Goal: Information Seeking & Learning: Learn about a topic

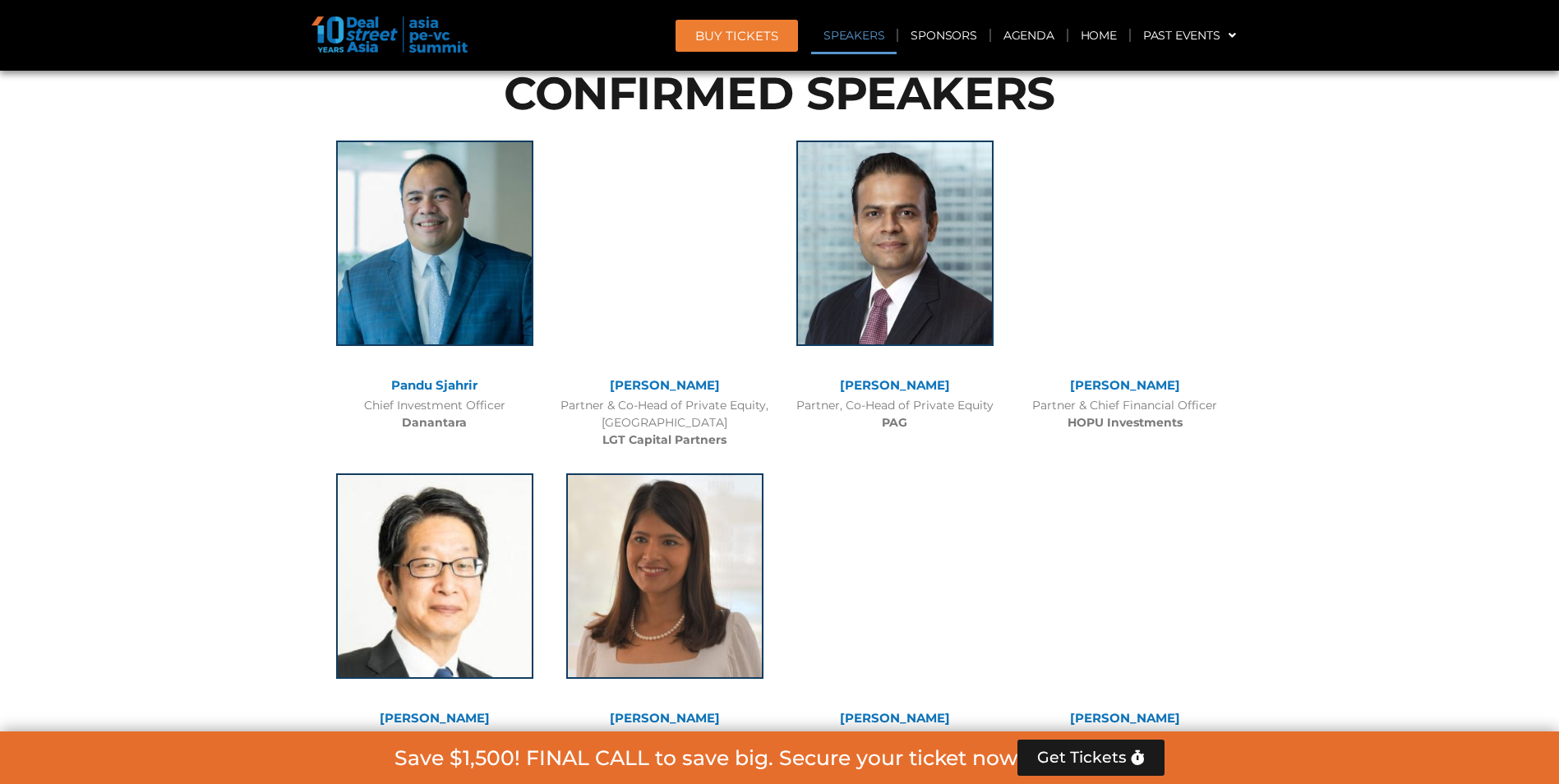
scroll to position [1784, 0]
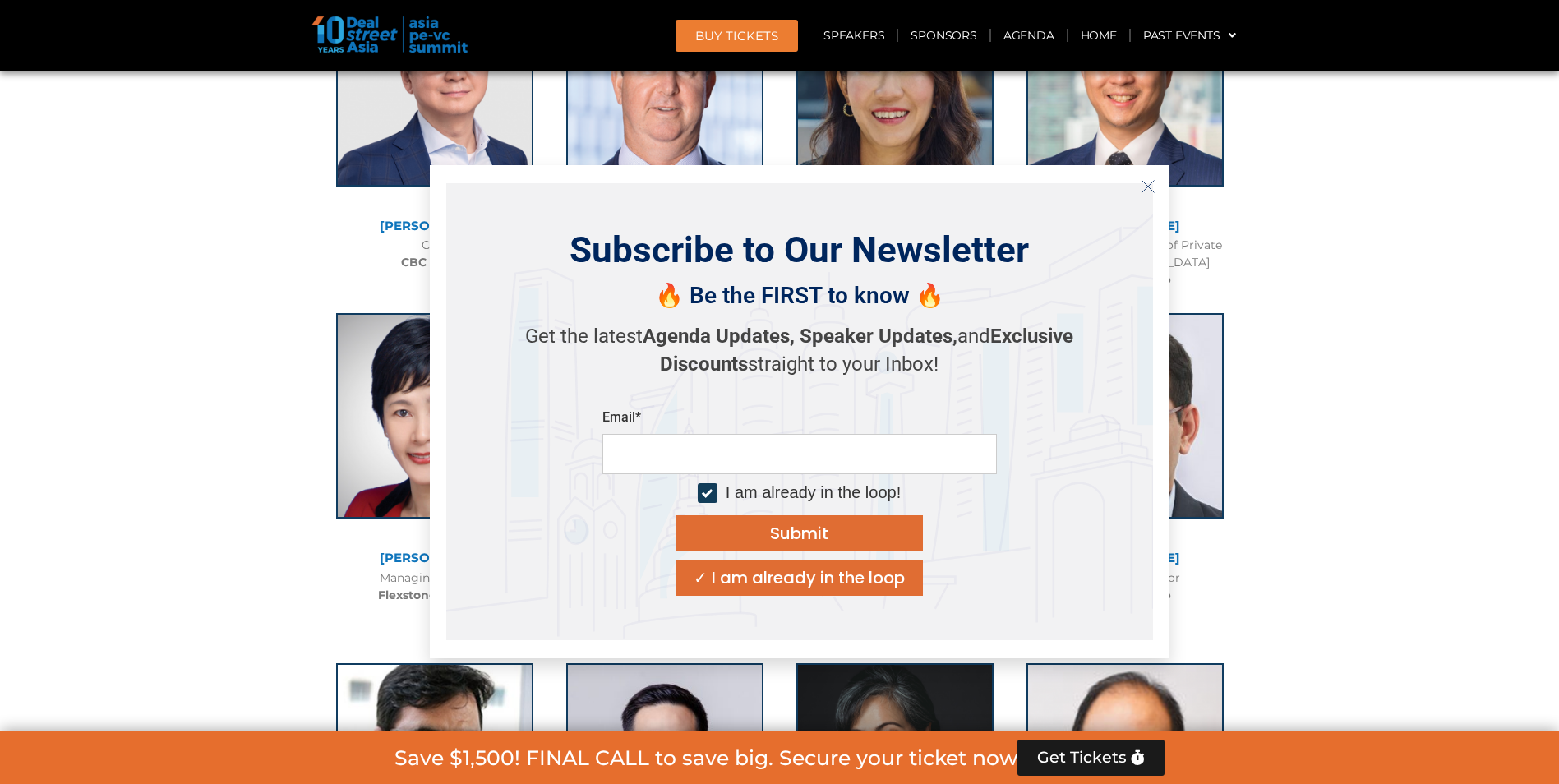
scroll to position [3016, 0]
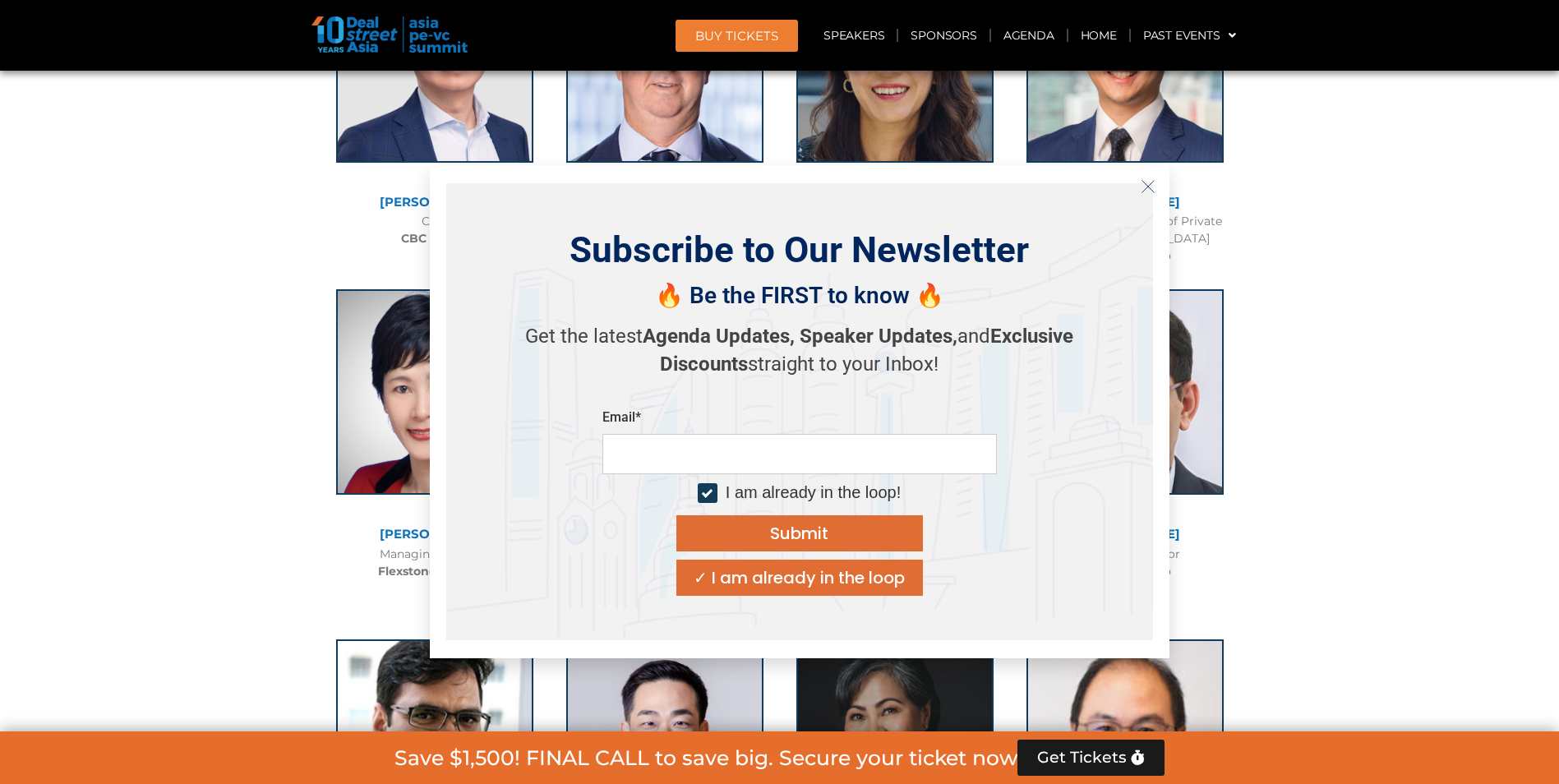
click at [1142, 190] on icon "Close" at bounding box center [1148, 186] width 15 height 15
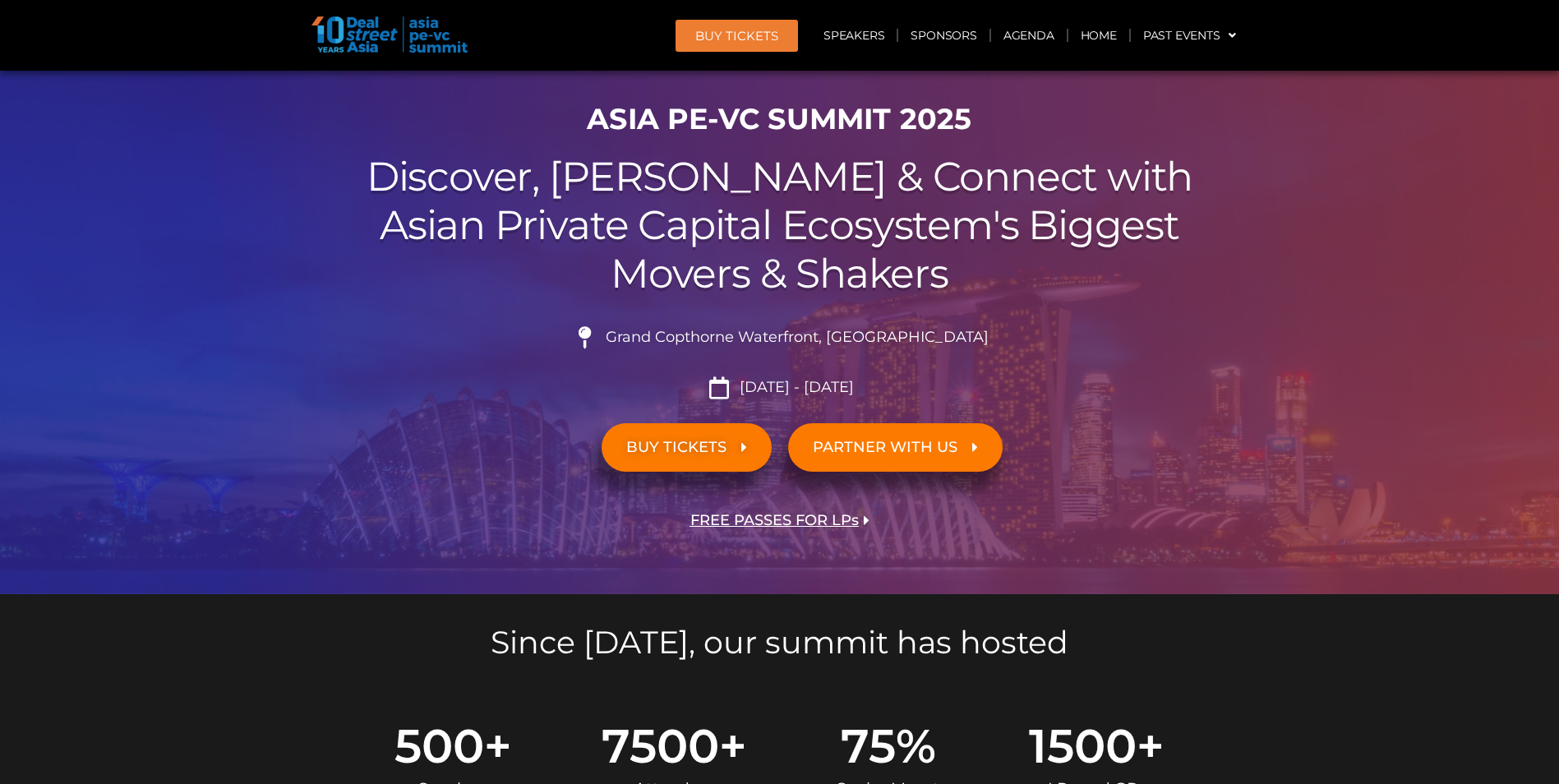
scroll to position [0, 0]
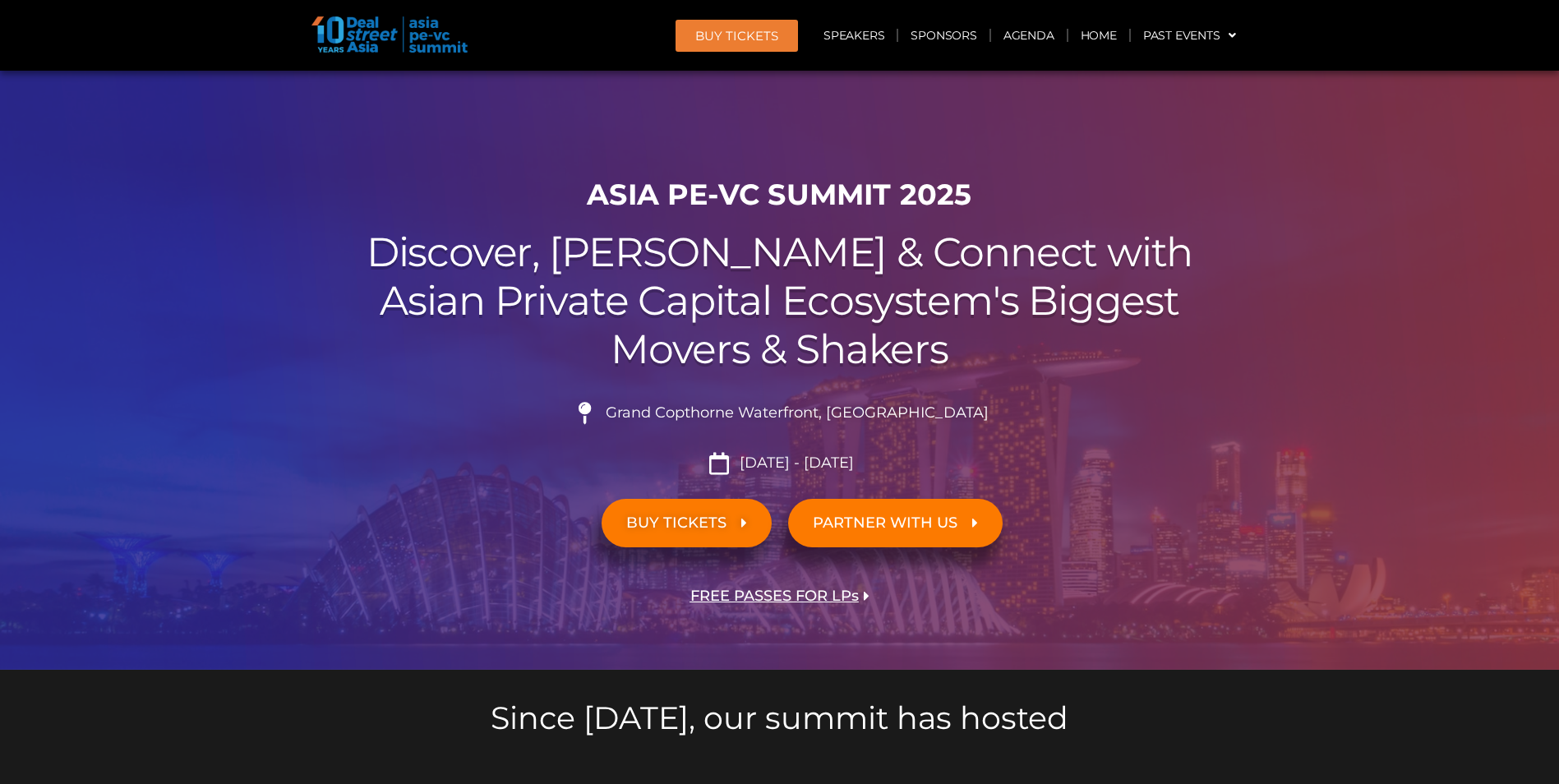
click at [970, 354] on h2 "Discover, Learn & Connect with Asian Private Capital Ecosystem's Biggest Movers…" at bounding box center [780, 301] width 921 height 144
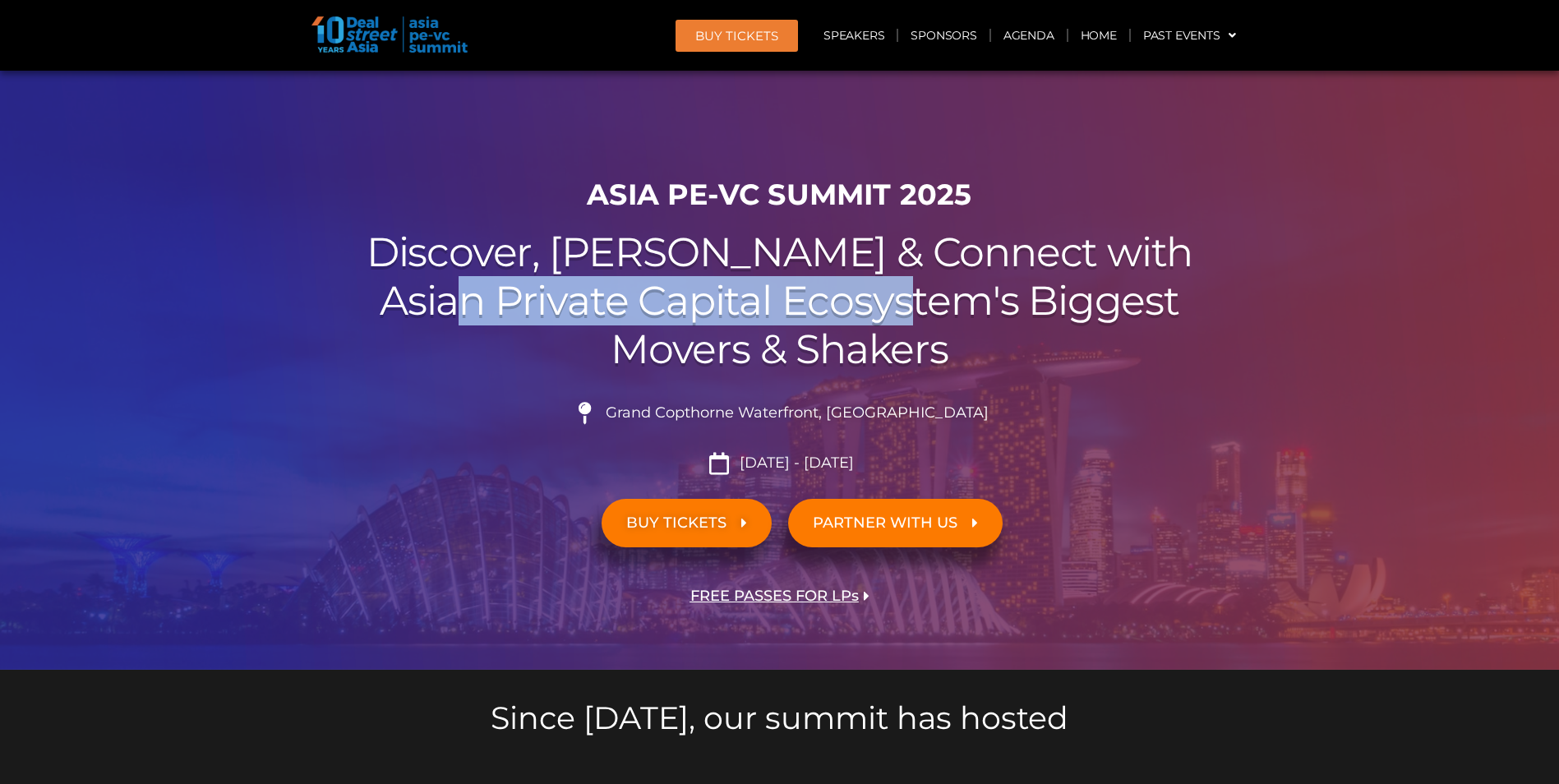
drag, startPoint x: 912, startPoint y: 319, endPoint x: 451, endPoint y: 278, distance: 462.8
click at [451, 278] on h2 "Discover, Learn & Connect with Asian Private Capital Ecosystem's Biggest Movers…" at bounding box center [780, 301] width 921 height 144
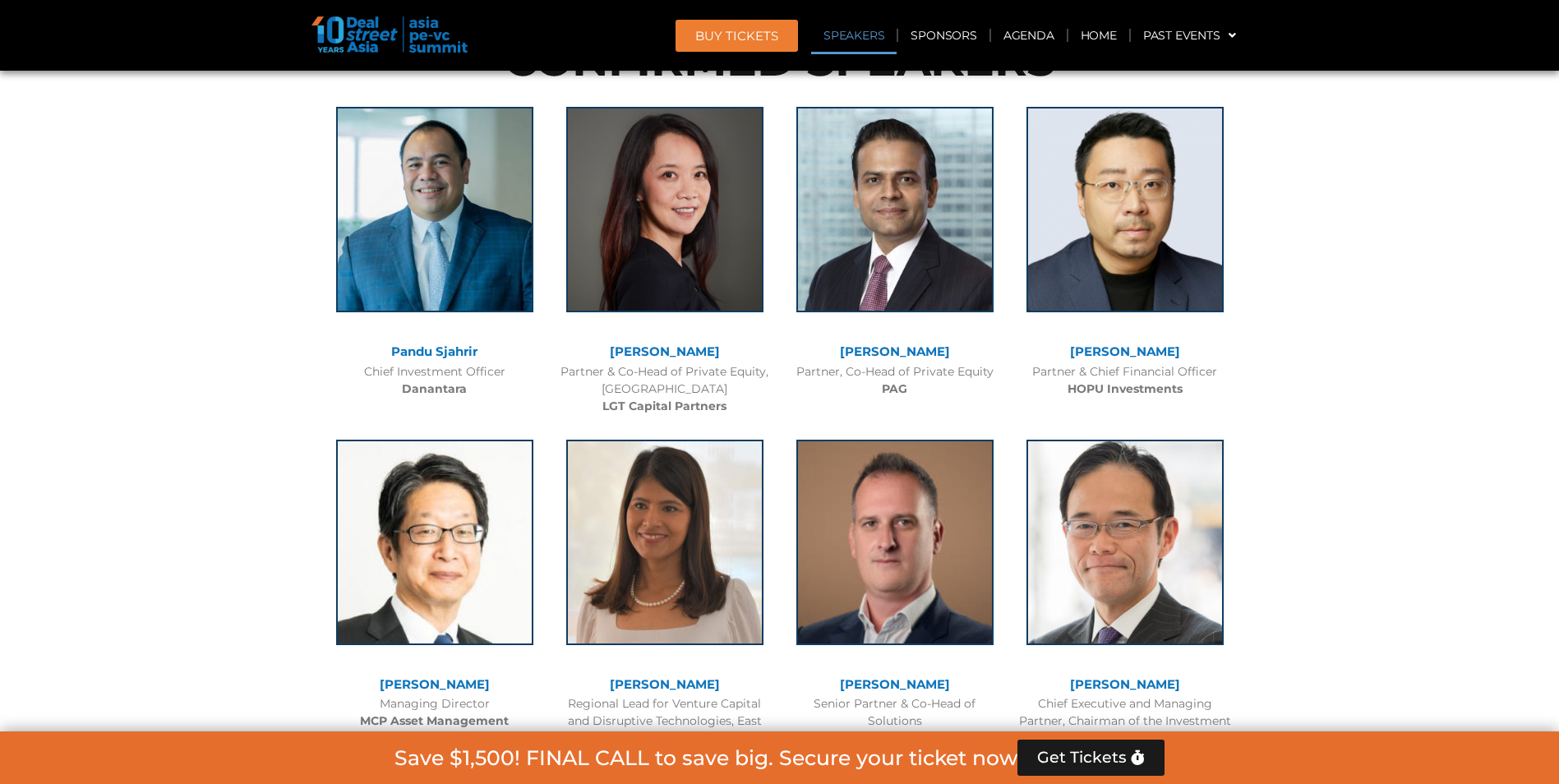
scroll to position [1478, 0]
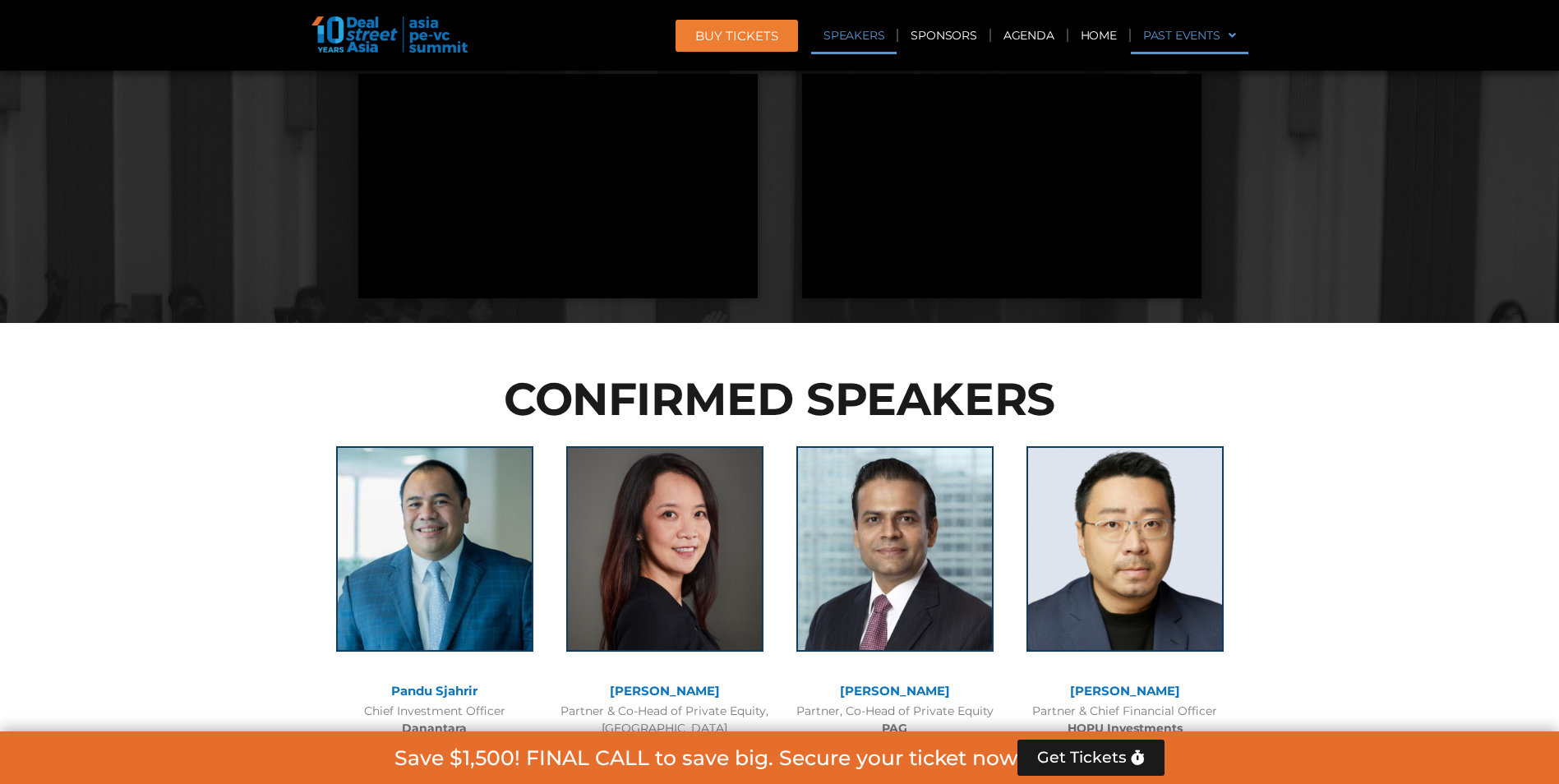
click at [1175, 28] on link "Past Events" at bounding box center [1190, 35] width 118 height 37
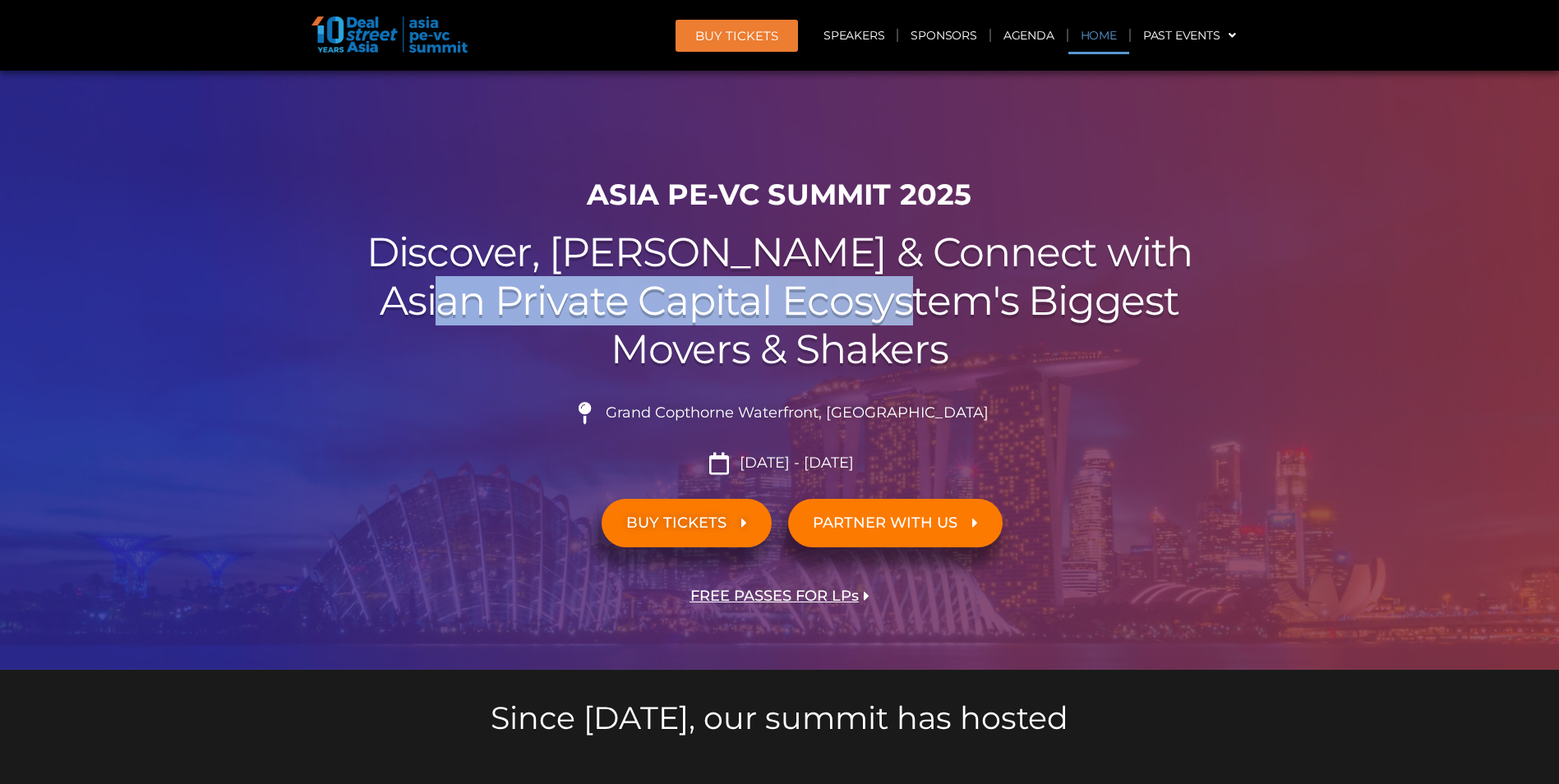
click at [1084, 37] on link "Home" at bounding box center [1099, 35] width 61 height 37
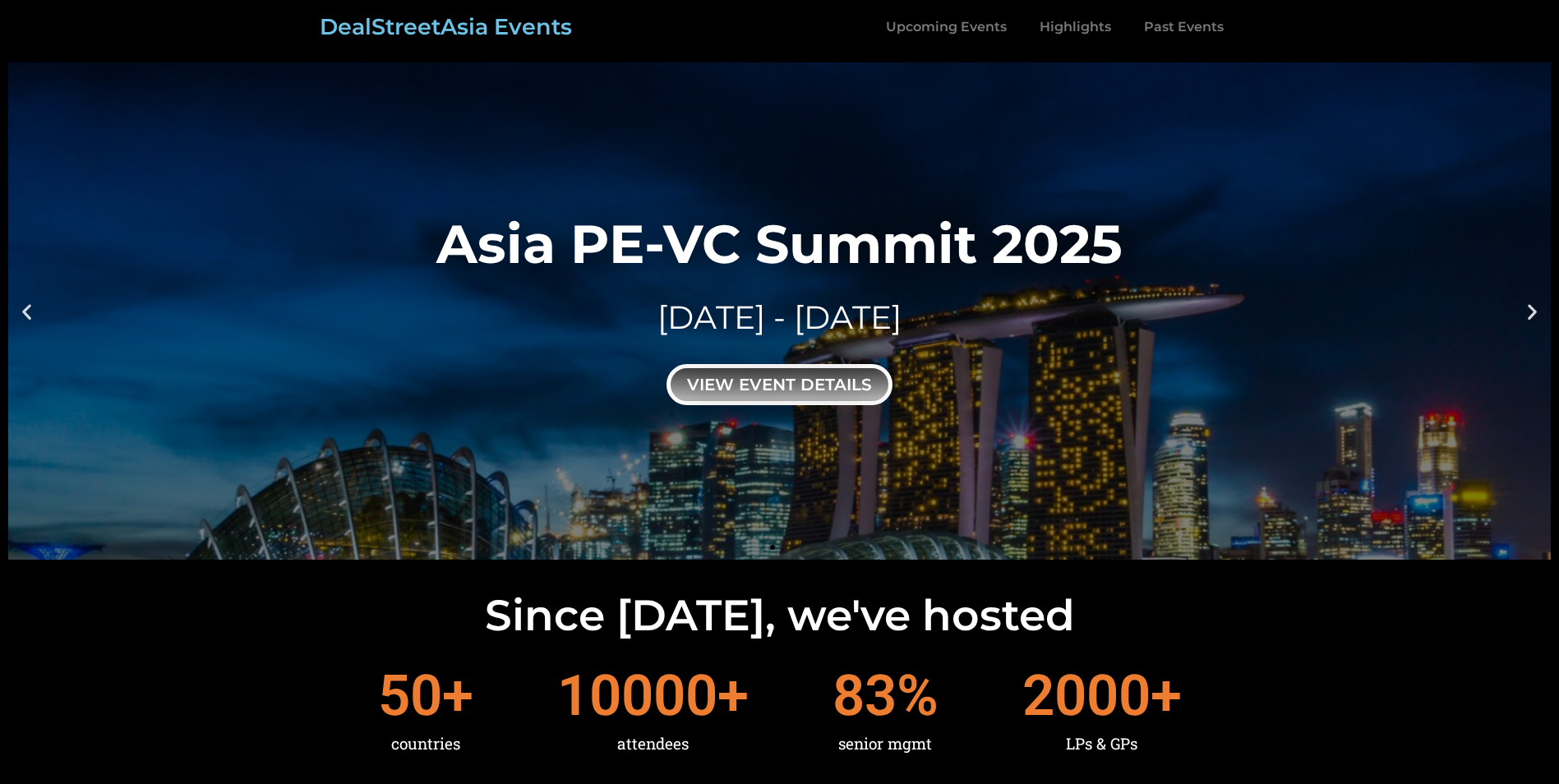
click at [807, 392] on div "view event details" at bounding box center [780, 384] width 226 height 41
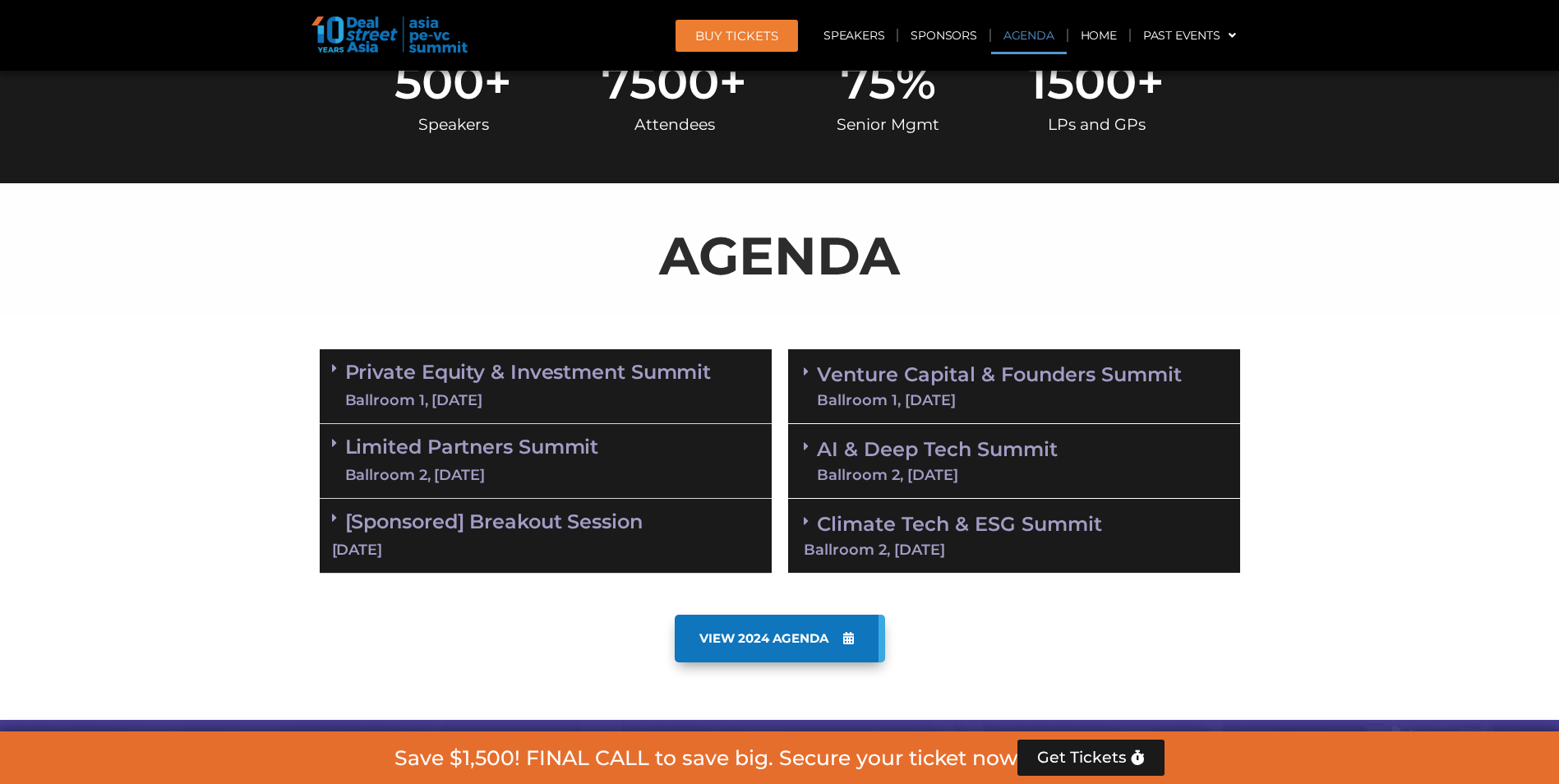
scroll to position [986, 0]
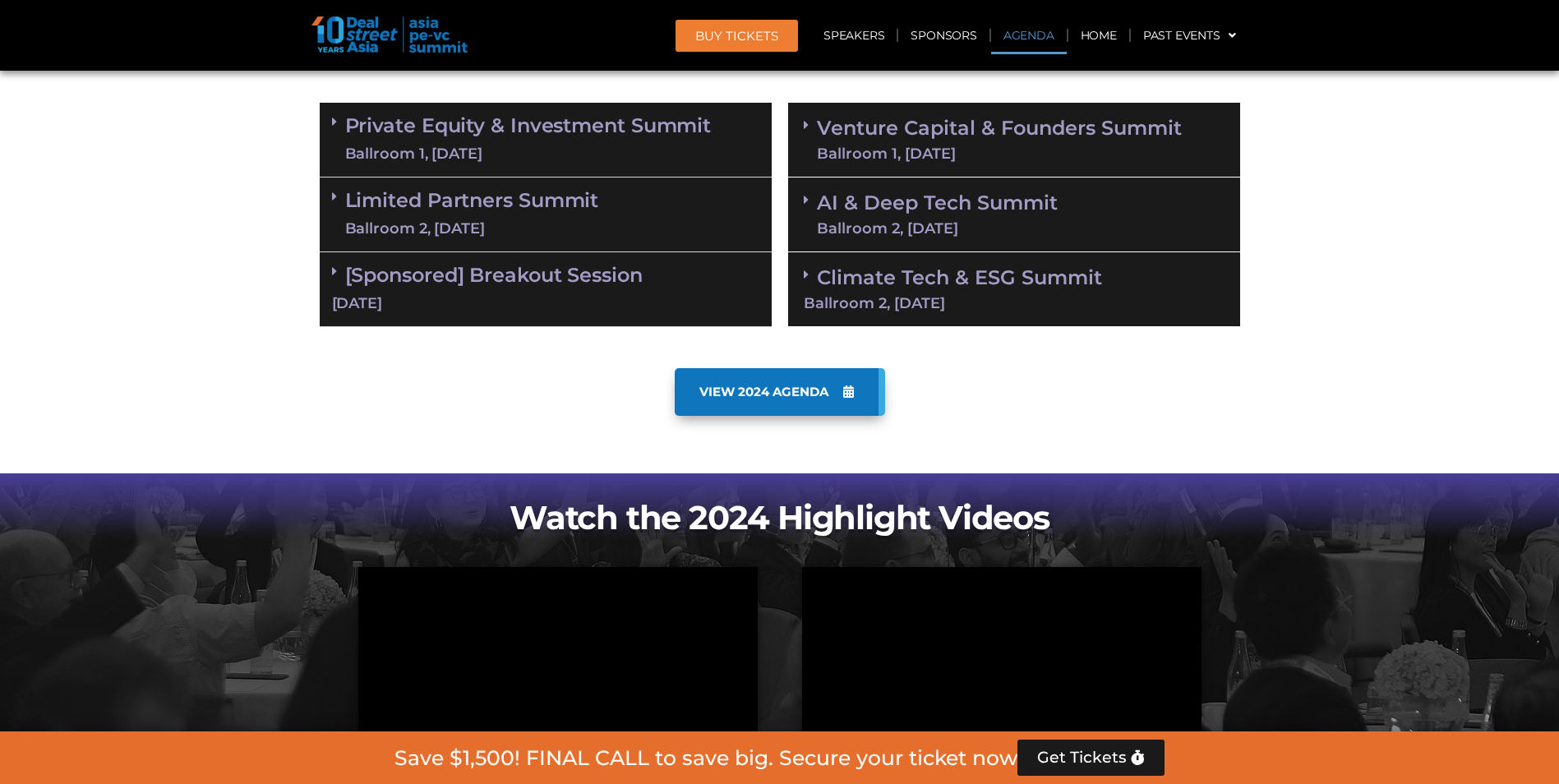
drag, startPoint x: 678, startPoint y: 138, endPoint x: 669, endPoint y: 172, distance: 35.2
click at [678, 138] on link "Private Equity & Investment Summit Ballroom 1, 10 Sept" at bounding box center [529, 139] width 367 height 49
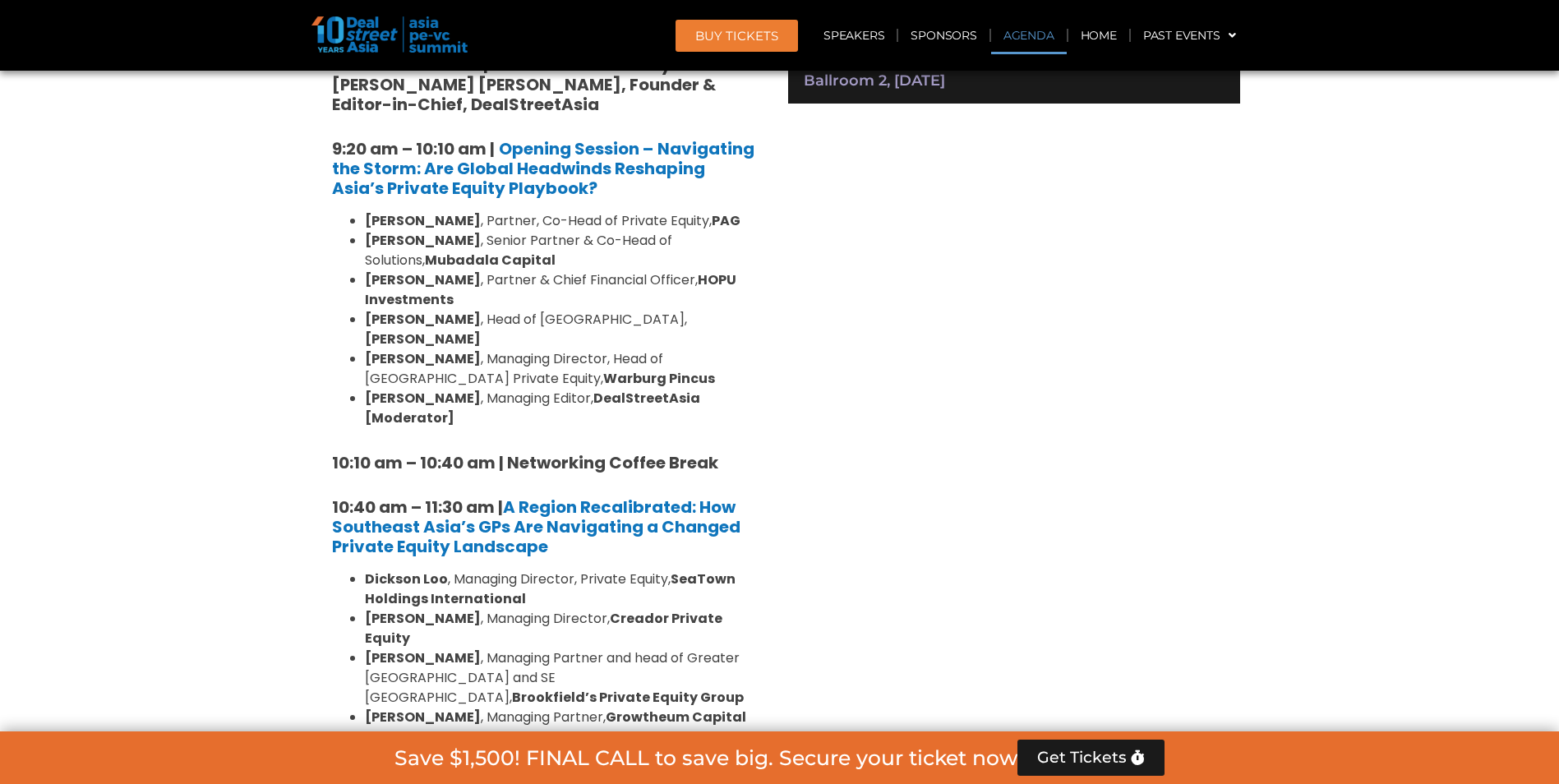
scroll to position [1233, 0]
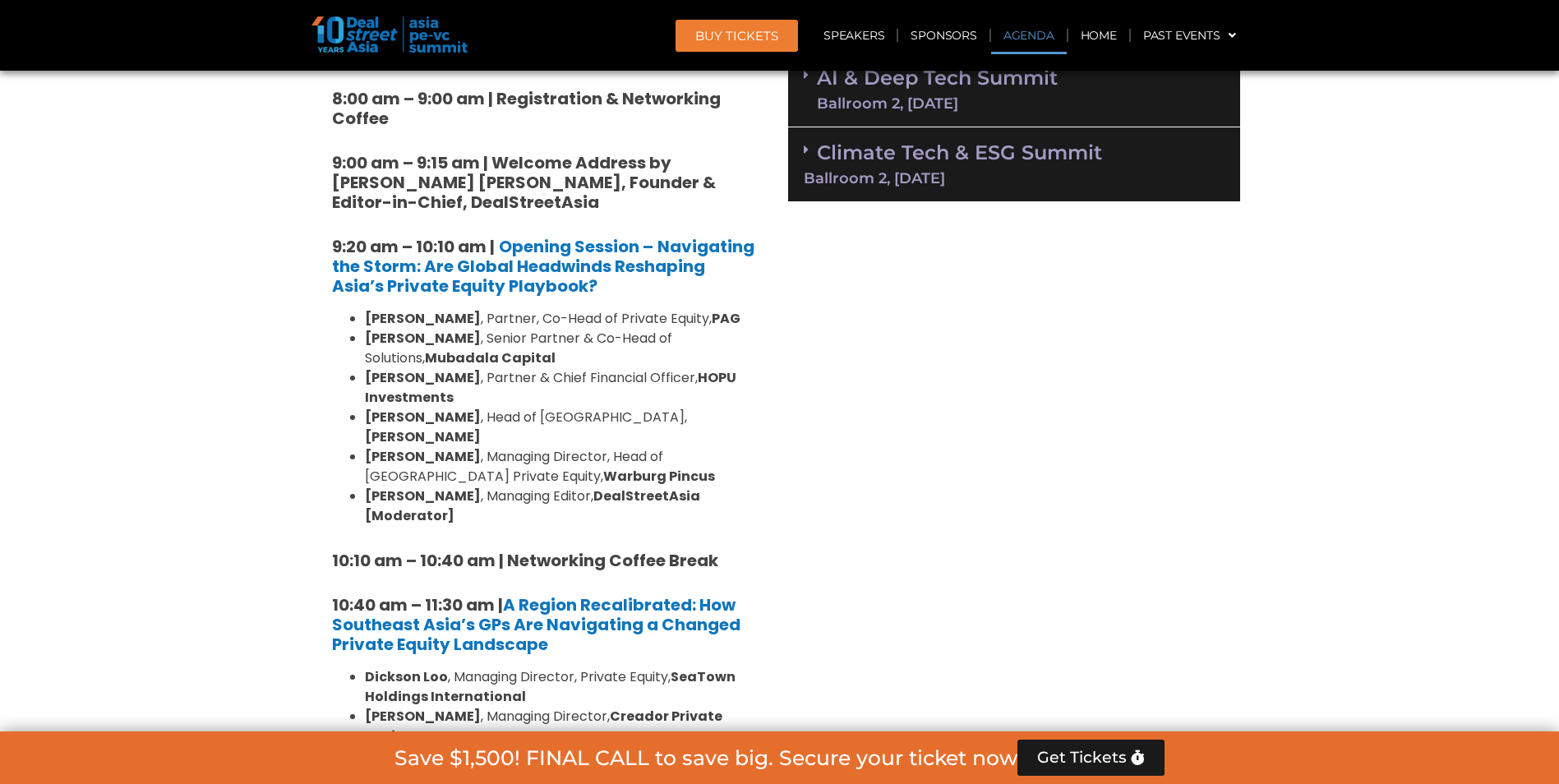
scroll to position [740, 0]
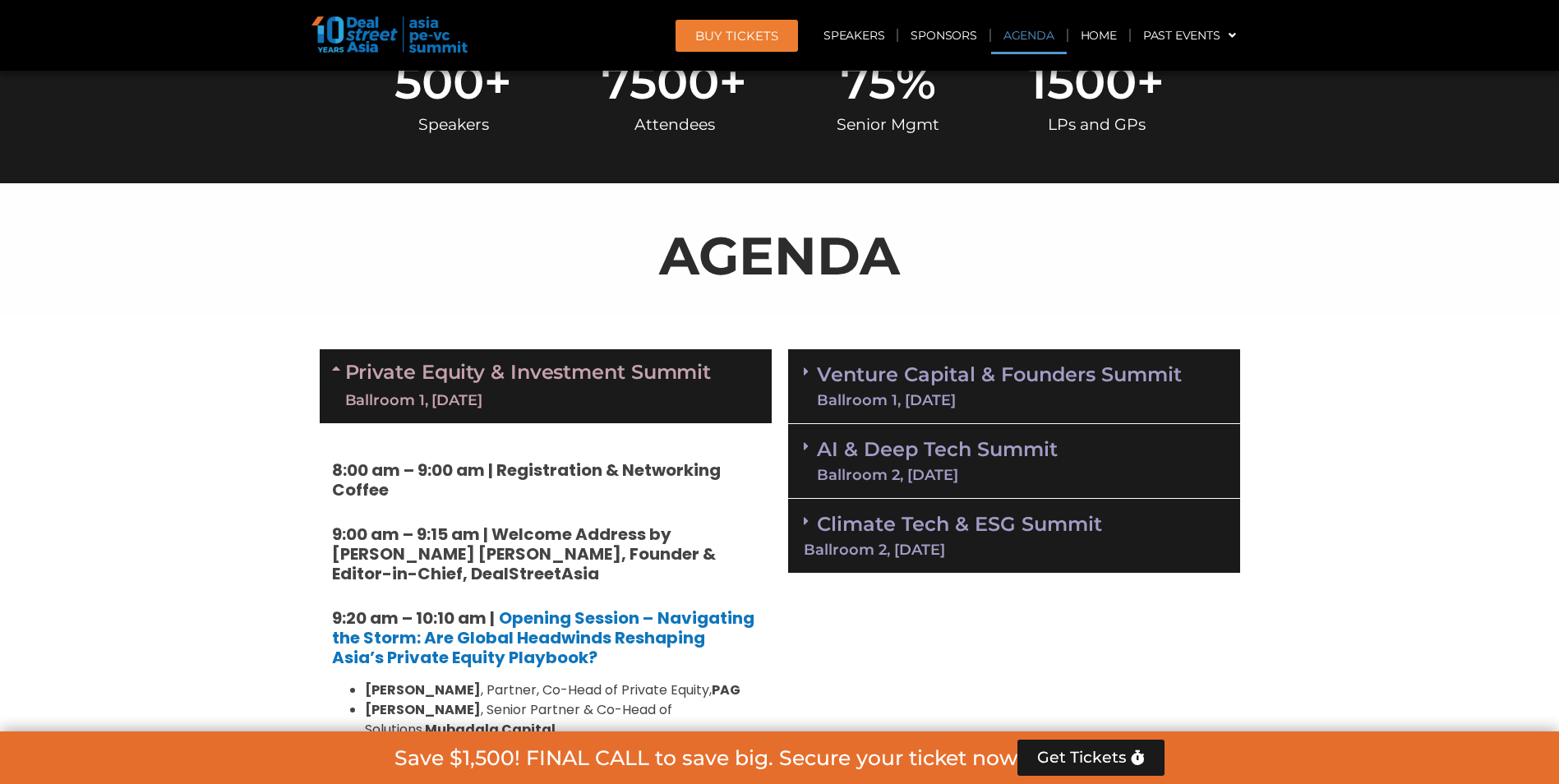
click at [369, 22] on img at bounding box center [389, 34] width 156 height 36
